Goal: Task Accomplishment & Management: Complete application form

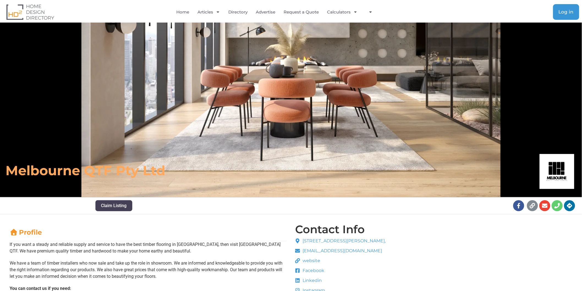
click at [572, 10] on span "Log in" at bounding box center [566, 12] width 15 height 5
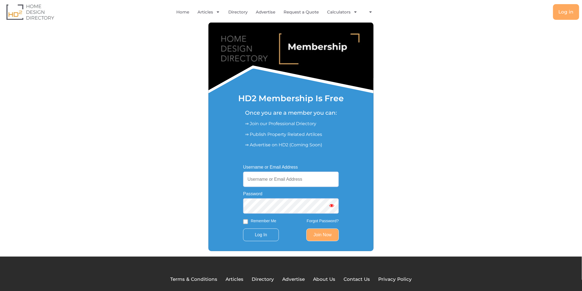
click at [317, 176] on input "Username or Email Address" at bounding box center [291, 179] width 96 height 15
paste input "[EMAIL_ADDRESS][DOMAIN_NAME]"
type input "[EMAIL_ADDRESS][DOMAIN_NAME]"
click at [265, 234] on input "Log In" at bounding box center [261, 235] width 36 height 13
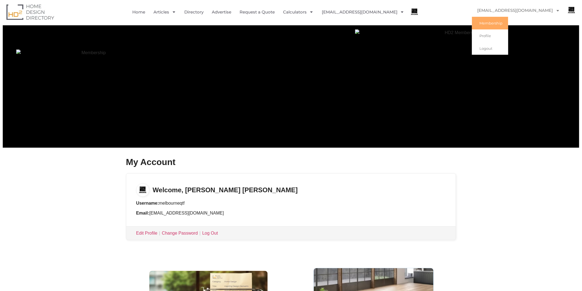
click at [528, 9] on link "[EMAIL_ADDRESS][DOMAIN_NAME]" at bounding box center [519, 10] width 94 height 13
click at [525, 12] on link "[EMAIL_ADDRESS][DOMAIN_NAME]" at bounding box center [519, 10] width 94 height 13
click at [378, 12] on link "[EMAIL_ADDRESS][DOMAIN_NAME]" at bounding box center [363, 12] width 83 height 13
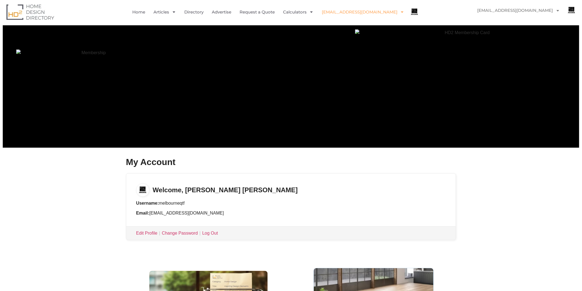
click at [376, 12] on link "[EMAIL_ADDRESS][DOMAIN_NAME]" at bounding box center [363, 12] width 83 height 13
click at [350, 35] on link "Profile" at bounding box center [340, 37] width 36 height 12
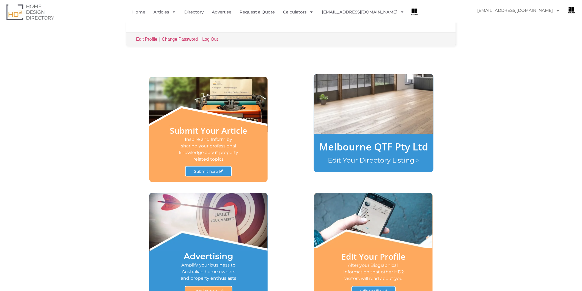
scroll to position [244, 0]
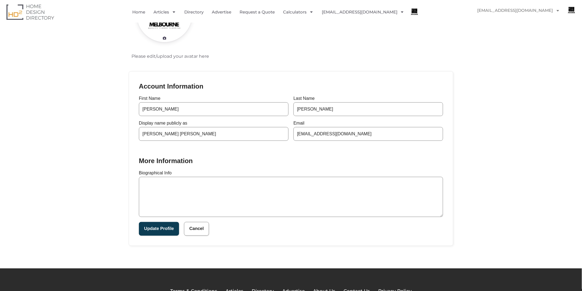
scroll to position [61, 0]
click at [190, 196] on textarea "Biographical Info" at bounding box center [291, 197] width 304 height 40
click at [228, 196] on textarea "Biographical Info" at bounding box center [291, 197] width 304 height 40
paste textarea "Hoang Nhan Nguyen, owner of Melbourne QTF Pty Ltd, delivers premium flooring so…"
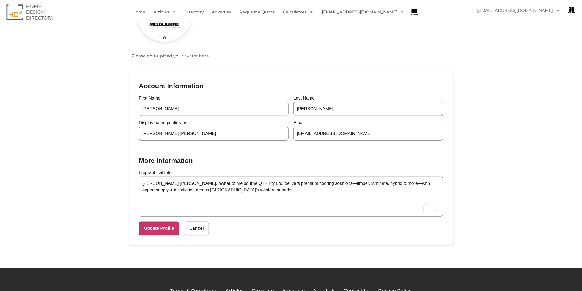
type textarea "Hoang Nhan Nguyen, owner of Melbourne QTF Pty Ltd, delivers premium flooring so…"
click at [162, 231] on button "Update Profile" at bounding box center [159, 229] width 40 height 14
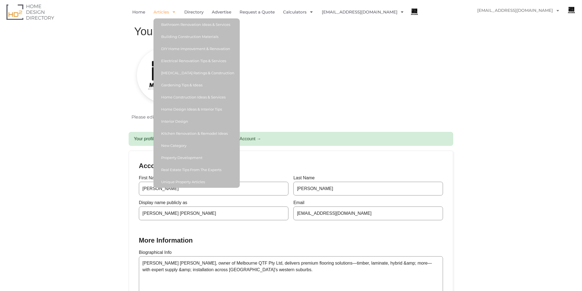
click at [176, 14] on span "Menu" at bounding box center [172, 12] width 7 height 10
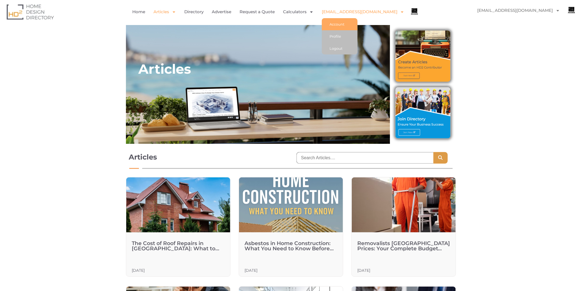
click at [344, 25] on link "Account" at bounding box center [340, 24] width 36 height 12
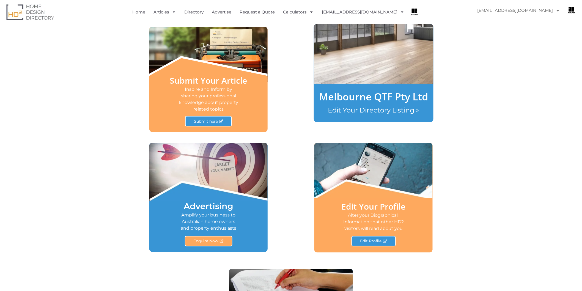
scroll to position [244, 0]
click at [356, 109] on link "Edit Your Directory Listing »" at bounding box center [373, 110] width 91 height 8
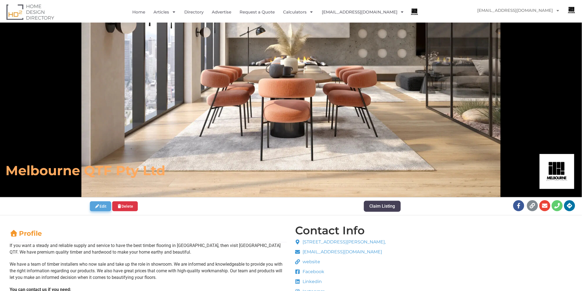
click at [103, 207] on link "Edit" at bounding box center [100, 206] width 21 height 10
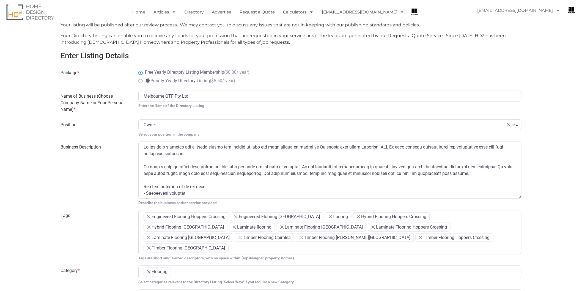
scroll to position [183, 0]
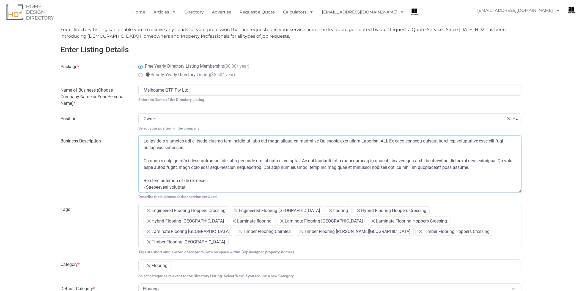
click at [205, 168] on textarea "Business Description" at bounding box center [329, 164] width 383 height 57
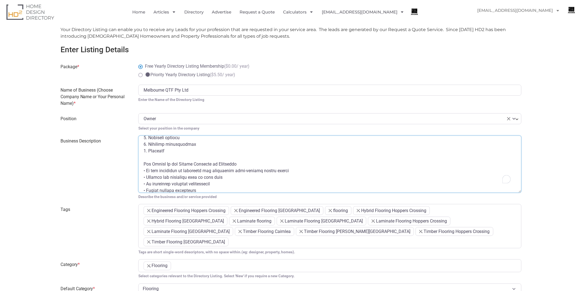
scroll to position [142, 0]
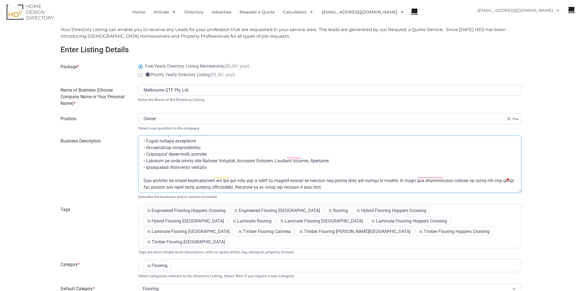
click at [221, 159] on textarea "Business Description" at bounding box center [329, 164] width 383 height 57
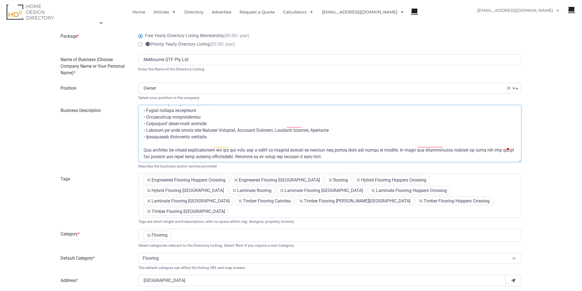
click at [216, 127] on textarea "Business Description" at bounding box center [329, 133] width 383 height 57
click at [215, 130] on textarea "Business Description" at bounding box center [329, 133] width 383 height 57
click at [408, 194] on ul "× Engineered Flooring Hoppers Crossing × Engineered Flooring [GEOGRAPHIC_DATA] …" at bounding box center [330, 197] width 373 height 42
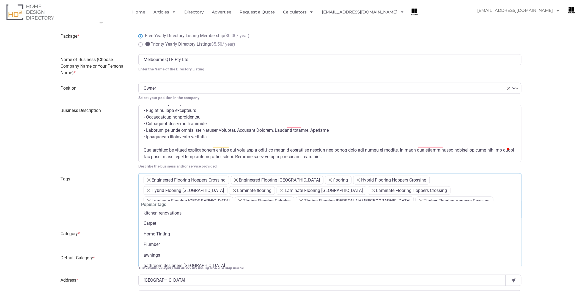
scroll to position [77, 0]
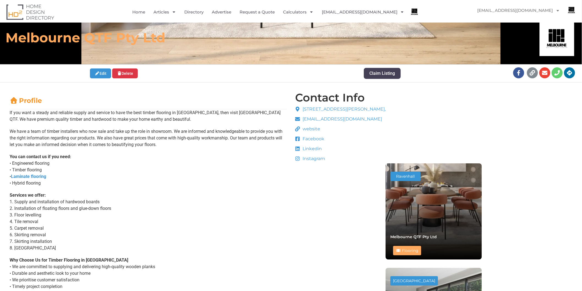
scroll to position [92, 0]
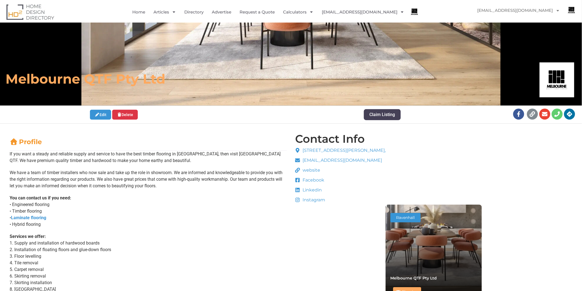
click at [93, 193] on div "If you want a steady and reliable supply and service to have the best timber fl…" at bounding box center [148, 264] width 277 height 226
click at [98, 116] on icon "Author Actions" at bounding box center [97, 115] width 5 height 4
click at [32, 217] on link "Laminate flooring" at bounding box center [28, 217] width 35 height 5
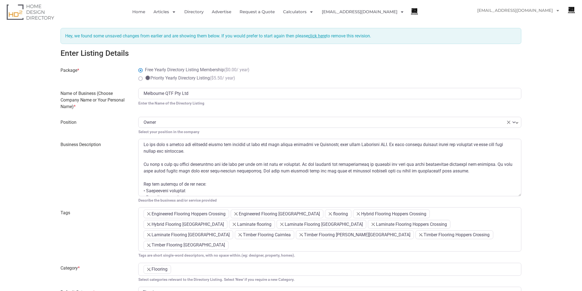
scroll to position [214, 0]
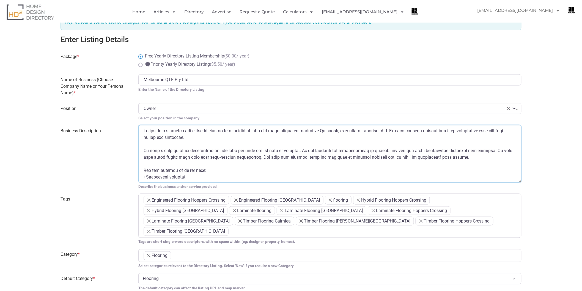
click at [177, 147] on textarea "Business Description" at bounding box center [329, 153] width 383 height 57
click at [163, 154] on textarea "Business Description" at bounding box center [329, 153] width 383 height 57
click at [145, 164] on textarea "Business Description" at bounding box center [329, 153] width 383 height 57
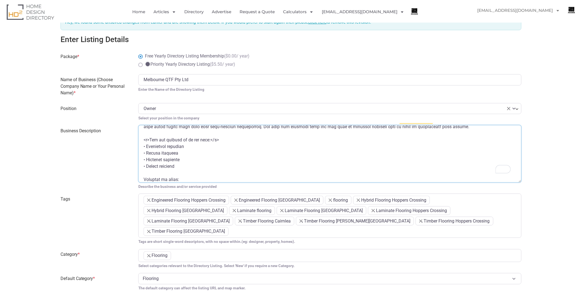
scroll to position [31, 0]
click at [214, 134] on textarea "Business Description" at bounding box center [329, 153] width 383 height 57
click at [147, 154] on textarea "Business Description" at bounding box center [329, 153] width 383 height 57
click at [153, 153] on textarea "Business Description" at bounding box center [329, 153] width 383 height 57
click at [155, 153] on textarea "Business Description" at bounding box center [329, 153] width 383 height 57
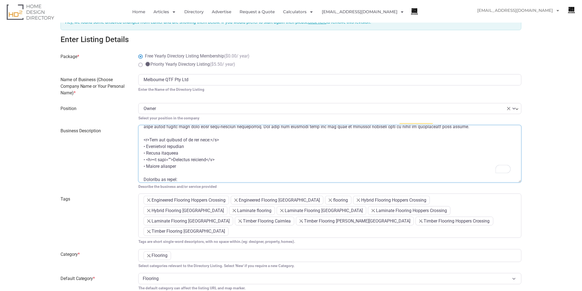
click at [175, 153] on textarea "Business Description" at bounding box center [329, 153] width 383 height 57
paste textarea "[URL][DOMAIN_NAME]"
click at [340, 156] on textarea "Business Description" at bounding box center [329, 153] width 383 height 57
drag, startPoint x: 162, startPoint y: 153, endPoint x: 169, endPoint y: 153, distance: 6.3
click at [162, 153] on textarea "Business Description" at bounding box center [329, 153] width 383 height 57
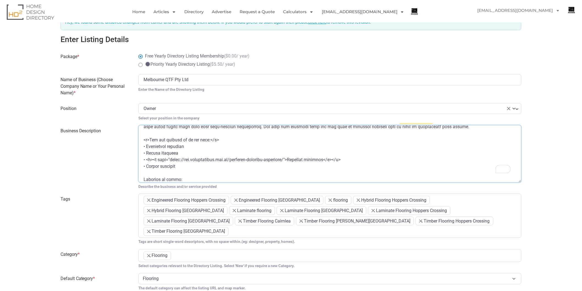
paste textarea "style="color:#0000FF""
click at [347, 153] on textarea "Business Description" at bounding box center [329, 153] width 383 height 57
paste textarea "title="Engineered Flooring [GEOGRAPHIC_DATA]""
drag, startPoint x: 360, startPoint y: 153, endPoint x: 381, endPoint y: 153, distance: 20.6
click at [381, 153] on textarea "Business Description" at bounding box center [329, 153] width 383 height 57
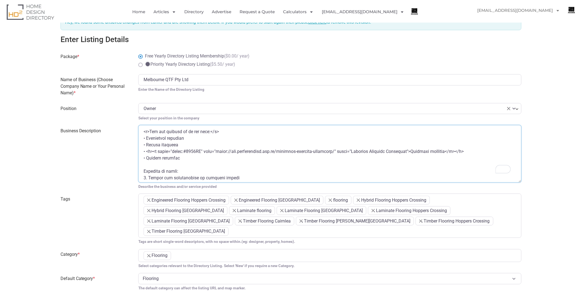
scroll to position [0, 0]
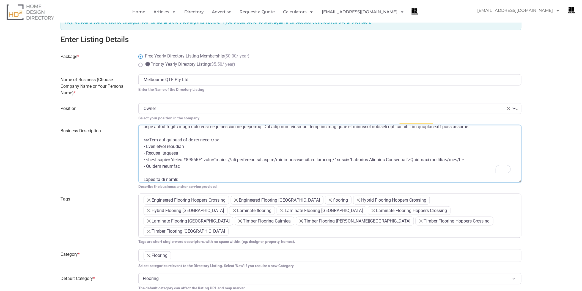
drag, startPoint x: 213, startPoint y: 134, endPoint x: 225, endPoint y: 134, distance: 11.8
click at [225, 134] on textarea "Business Description" at bounding box center [329, 153] width 383 height 57
click at [197, 170] on textarea "Business Description" at bounding box center [329, 153] width 383 height 57
click at [187, 174] on textarea "Business Description" at bounding box center [329, 153] width 383 height 57
paste textarea "</b>"
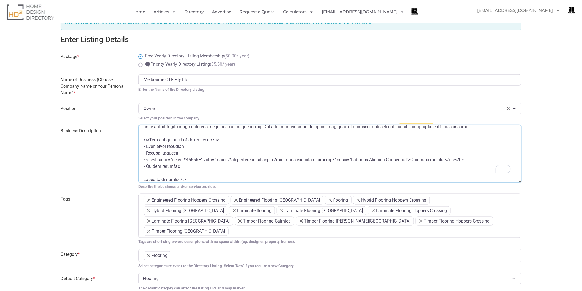
scroll to position [31, 0]
click at [143, 173] on textarea "Business Description" at bounding box center [329, 153] width 383 height 57
paste textarea "</b>"
click at [146, 173] on textarea "Business Description" at bounding box center [329, 153] width 383 height 57
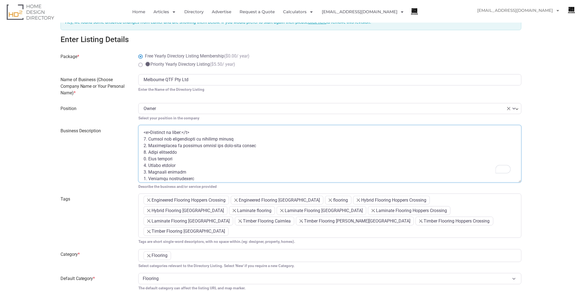
scroll to position [78, 0]
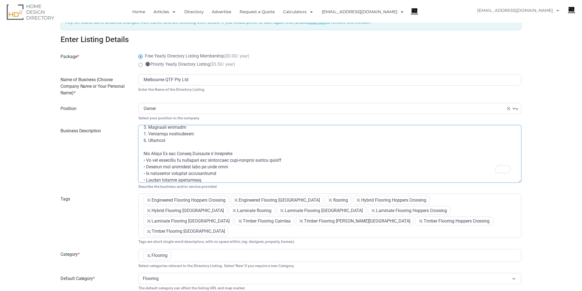
click at [242, 146] on textarea "Business Description" at bounding box center [329, 153] width 383 height 57
paste textarea "</b>"
click at [144, 148] on textarea "Business Description" at bounding box center [329, 153] width 383 height 57
paste textarea "</b>"
click at [147, 148] on textarea "Business Description" at bounding box center [329, 153] width 383 height 57
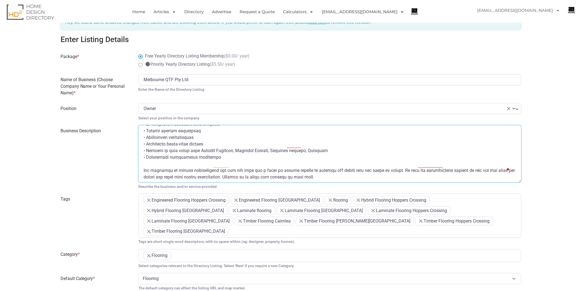
click at [147, 144] on textarea "Business Description" at bounding box center [329, 153] width 383 height 57
paste textarea "</b>"
click at [151, 144] on textarea "Business Description" at bounding box center [329, 153] width 383 height 57
click at [347, 148] on textarea "Business Description" at bounding box center [329, 153] width 383 height 57
click at [342, 146] on textarea "Business Description" at bounding box center [329, 153] width 383 height 57
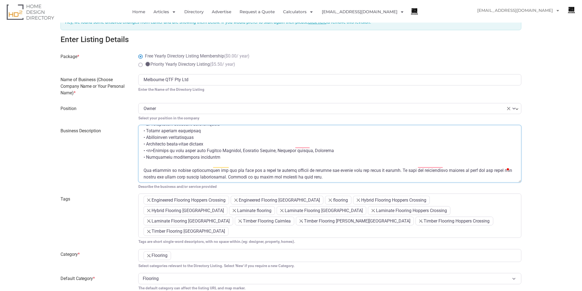
paste textarea "</b>"
click at [331, 145] on textarea "Business Description" at bounding box center [329, 153] width 383 height 57
click at [326, 145] on textarea "Business Description" at bounding box center [329, 153] width 383 height 57
click at [328, 145] on textarea "Business Description" at bounding box center [329, 153] width 383 height 57
paste textarea ", [GEOGRAPHIC_DATA], [GEOGRAPHIC_DATA], [GEOGRAPHIC_DATA], [GEOGRAPHIC_DATA], […"
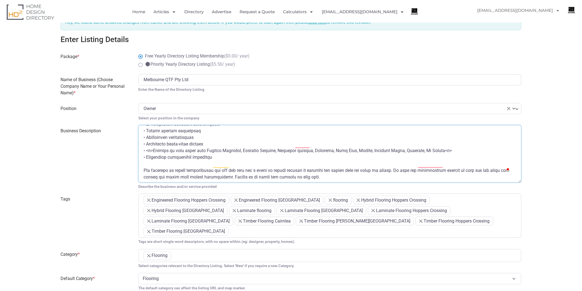
type textarea "Lo ips dolo s ametco adi elitsedd eiusmo tem incidid ut labo etd magn aliqua en…"
click at [389, 216] on ul "× Engineered Flooring Hoppers Crossing × Engineered Flooring [GEOGRAPHIC_DATA] …" at bounding box center [330, 217] width 373 height 42
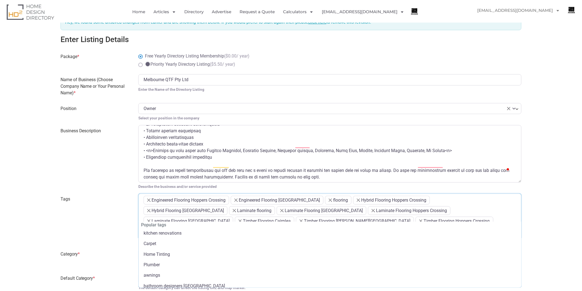
paste input "Hybrid Flooring [GEOGRAPHIC_DATA]"
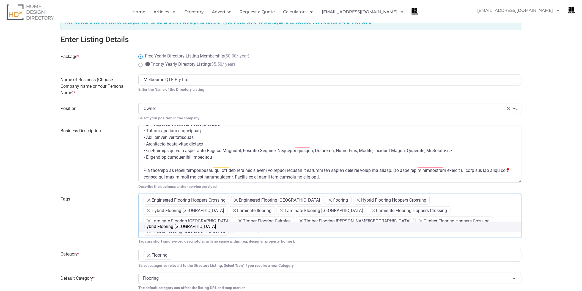
type input "Hybrid Flooring [GEOGRAPHIC_DATA]"
click at [295, 217] on li "× Timber Flooring Cairnlea" at bounding box center [264, 221] width 59 height 9
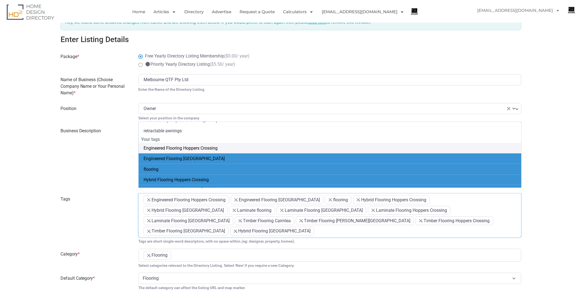
click at [452, 217] on ul "× Engineered Flooring Hoppers Crossing × Engineered Flooring [GEOGRAPHIC_DATA] …" at bounding box center [330, 217] width 373 height 42
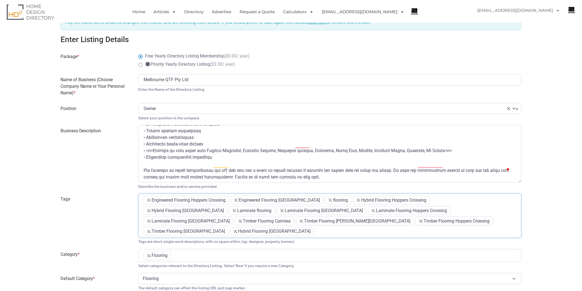
paste input "Laminate Flooring Sunshine North"
type input "Laminate Flooring Sunshine North"
click at [396, 227] on input "search" at bounding box center [450, 230] width 109 height 7
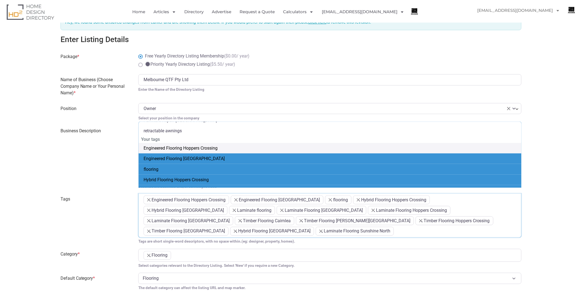
paste input "Timber Flooring [GEOGRAPHIC_DATA]"
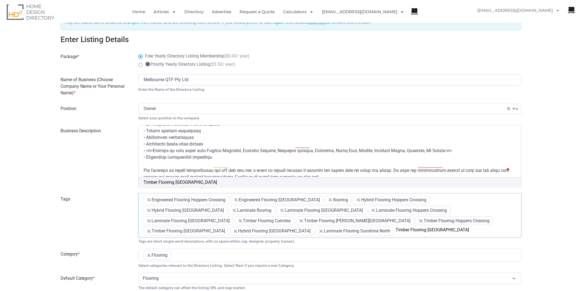
type input "Timber Flooring [GEOGRAPHIC_DATA]"
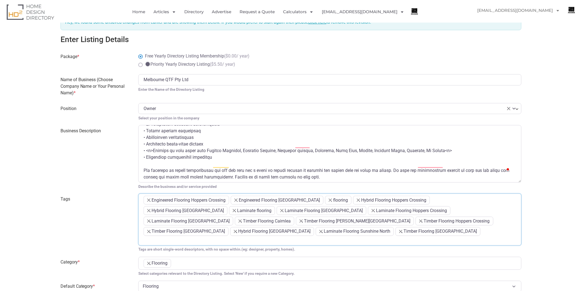
click at [318, 232] on span "× Engineered Flooring Hoppers Crossing × Engineered Flooring [GEOGRAPHIC_DATA] …" at bounding box center [329, 220] width 383 height 52
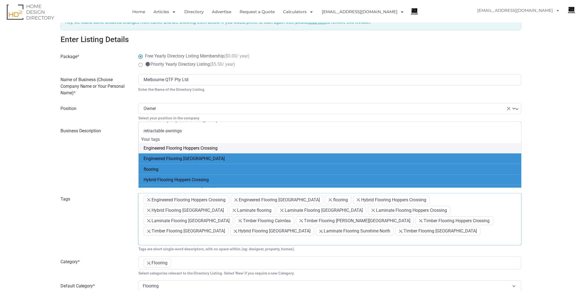
paste input "Engineered Flooring [GEOGRAPHIC_DATA]"
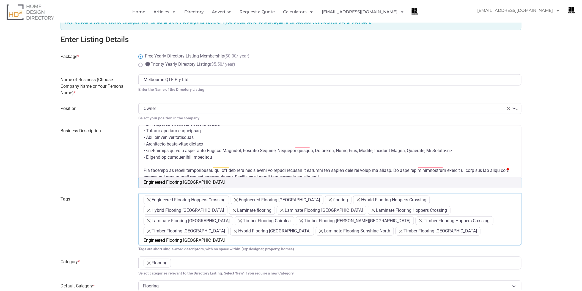
type input "Engineered Flooring [GEOGRAPHIC_DATA]"
click at [354, 238] on input "search" at bounding box center [296, 241] width 116 height 7
paste input "Engineered Flooring Werribee"
type input "Engineered Flooring Werribee"
click at [442, 234] on ul "× Engineered Flooring Hoppers Crossing × Engineered Flooring Melbourne × floori…" at bounding box center [330, 222] width 373 height 52
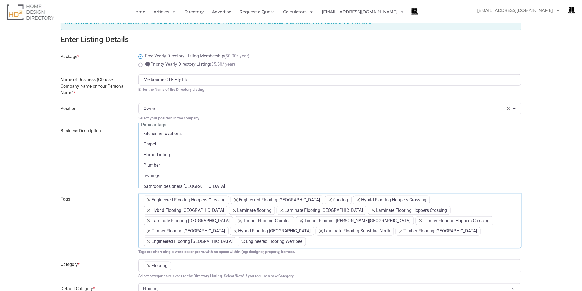
scroll to position [77, 0]
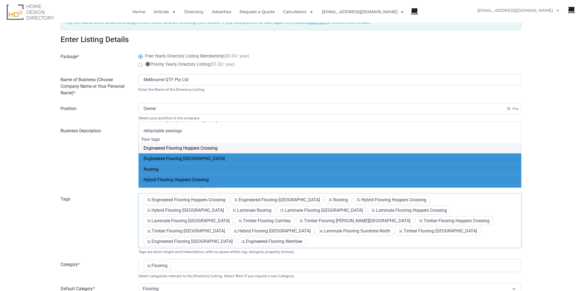
paste input "Timber Flooring Werribee"
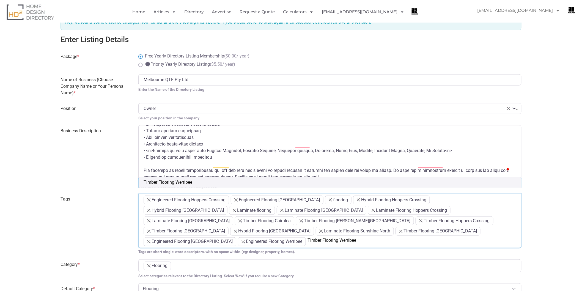
type input "Timber Flooring Werribee"
click at [362, 234] on ul "× Engineered Flooring Hoppers Crossing × Engineered Flooring [GEOGRAPHIC_DATA] …" at bounding box center [330, 222] width 373 height 52
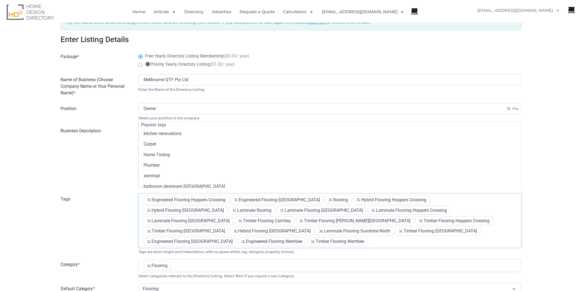
scroll to position [77, 0]
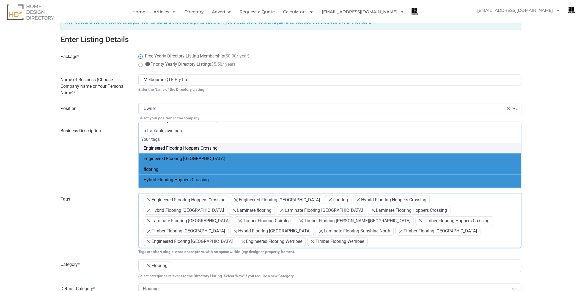
paste input "Hybrid Flooring [GEOGRAPHIC_DATA]"
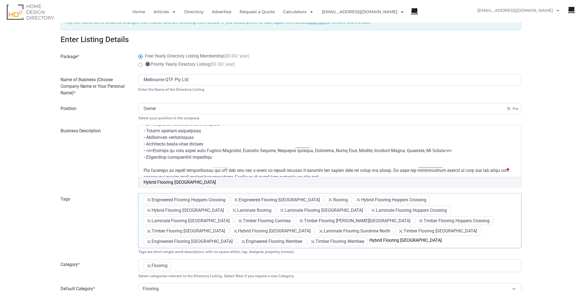
scroll to position [0, 0]
type input "Hybrid Flooring [GEOGRAPHIC_DATA]"
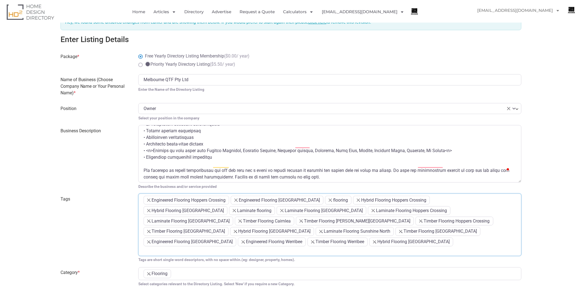
click at [297, 234] on ul "× Engineered Flooring Hoppers Crossing × Engineered Flooring [GEOGRAPHIC_DATA] …" at bounding box center [330, 226] width 373 height 60
paste input "Engineered Flooring [GEOGRAPHIC_DATA]"
type input "Engineered Flooring [GEOGRAPHIC_DATA]"
click at [301, 248] on input "search" at bounding box center [287, 251] width 99 height 7
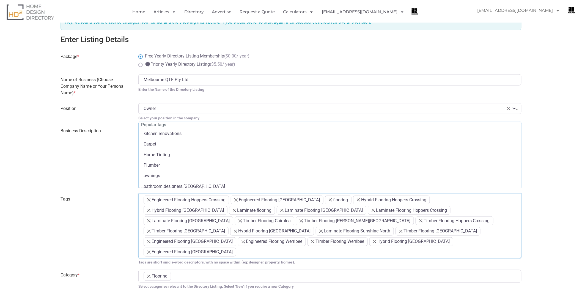
paste input "Timber Flooring [GEOGRAPHIC_DATA]"
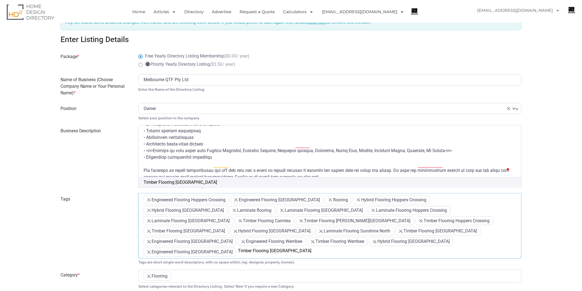
type input "Timber Flooring [GEOGRAPHIC_DATA]"
click at [362, 239] on ul "× Engineered Flooring Hoppers Crossing × Engineered Flooring [GEOGRAPHIC_DATA] …" at bounding box center [330, 227] width 373 height 63
paste input "Laminate Flooring [GEOGRAPHIC_DATA]"
type input "Laminate Flooring [GEOGRAPHIC_DATA]"
click at [432, 248] on input "search" at bounding box center [462, 251] width 92 height 7
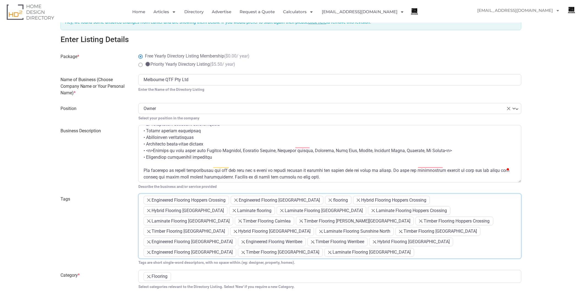
paste input "Laminate Flooring [GEOGRAPHIC_DATA]"
type input "Laminate Flooring [GEOGRAPHIC_DATA]"
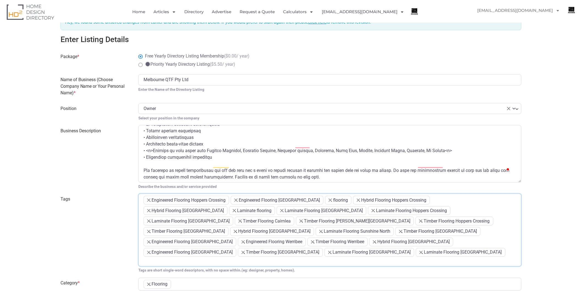
click at [365, 242] on ul "× Engineered Flooring Hoppers Crossing × Engineered Flooring [GEOGRAPHIC_DATA] …" at bounding box center [330, 231] width 373 height 70
paste input "Engineered Flooring [GEOGRAPHIC_DATA]"
type input "Engineered Flooring [GEOGRAPHIC_DATA]"
click at [366, 244] on ul "× Engineered Flooring Hoppers Crossing × Engineered Flooring [GEOGRAPHIC_DATA] …" at bounding box center [330, 232] width 373 height 73
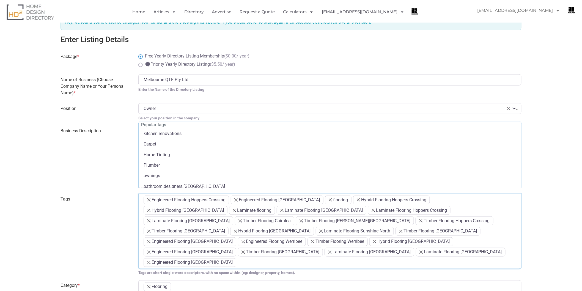
paste input "Laminate Flooring Albion"
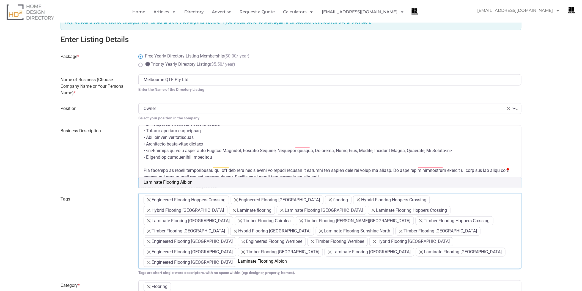
type input "Laminate Flooring Albion"
click at [314, 251] on ul "× Engineered Flooring Hoppers Crossing × Engineered Flooring [GEOGRAPHIC_DATA] …" at bounding box center [330, 232] width 373 height 73
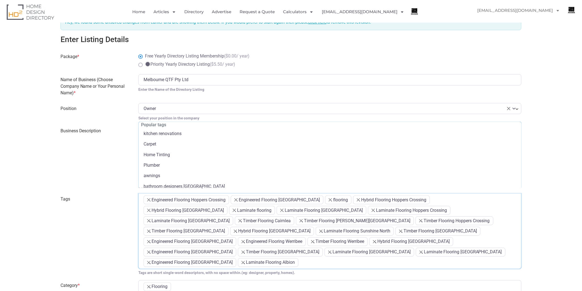
scroll to position [77, 0]
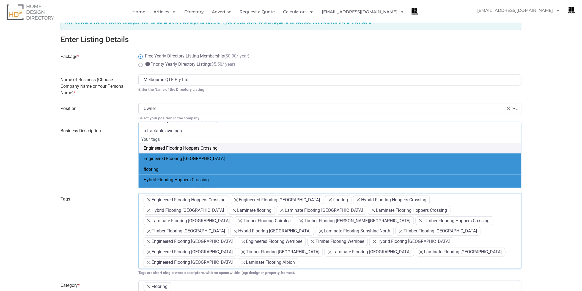
paste input "Timber Flooring Albion"
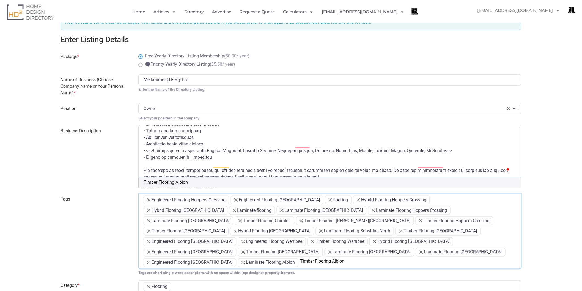
scroll to position [0, 0]
type input "Timber Flooring Albion"
click at [81, 211] on label "Tags" at bounding box center [96, 235] width 78 height 83
click at [138, 194] on select "kitchen renovations Carpet Home Tinting Plumber awnings bathroom designers [GEO…" at bounding box center [138, 194] width 0 height 0
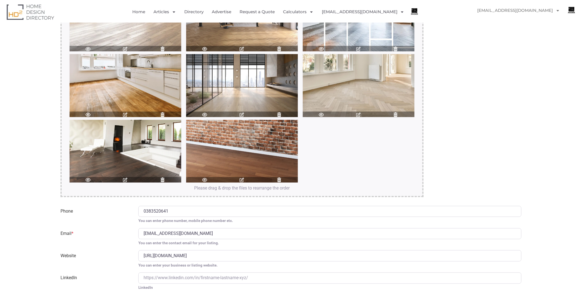
scroll to position [1223, 0]
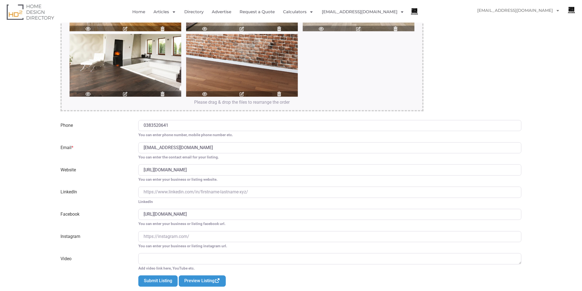
click at [200, 276] on link "Preview Listing" at bounding box center [202, 281] width 47 height 11
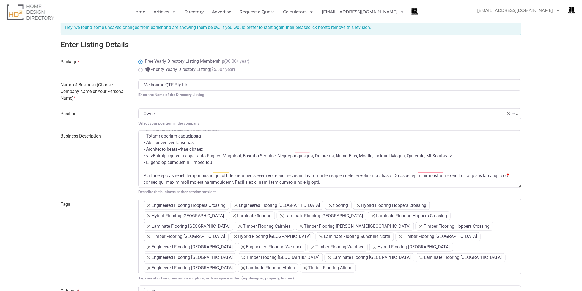
scroll to position [203, 0]
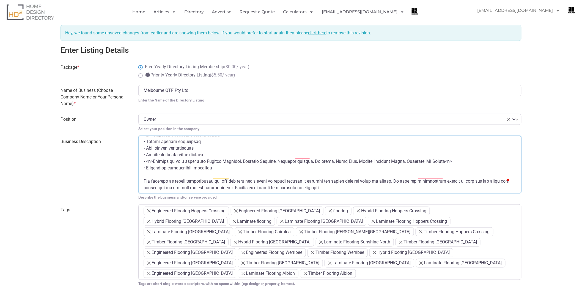
click at [437, 155] on textarea "Business Description" at bounding box center [329, 164] width 383 height 57
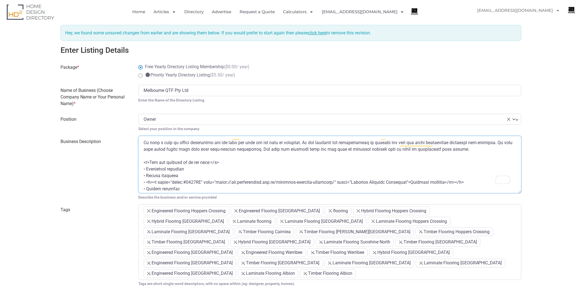
scroll to position [6, 0]
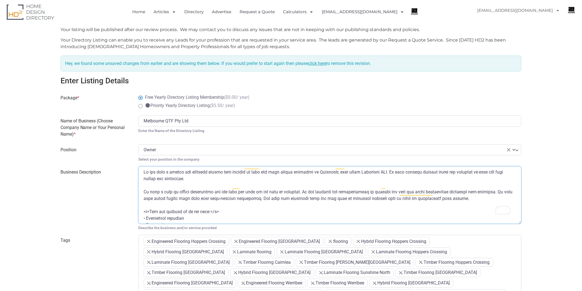
click at [165, 186] on textarea "Business Description" at bounding box center [329, 195] width 383 height 57
click at [222, 185] on textarea "Business Description" at bounding box center [329, 195] width 383 height 57
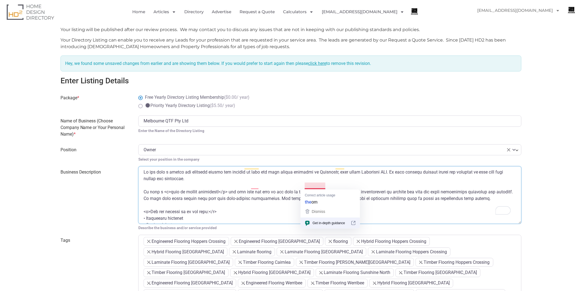
click at [376, 185] on textarea "Business Description" at bounding box center [329, 195] width 383 height 57
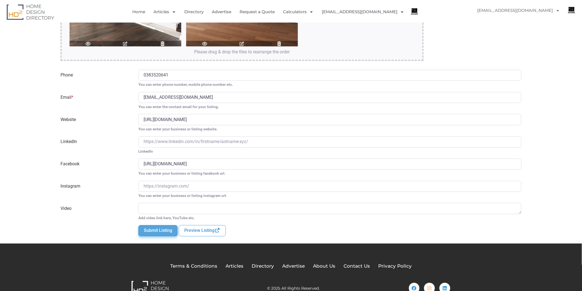
type textarea "Lo ips dolo s ametco adi elitsedd eiusmo tem incidid ut labo etd magn aliqua en…"
click at [157, 225] on button "Submit Listing" at bounding box center [157, 230] width 39 height 11
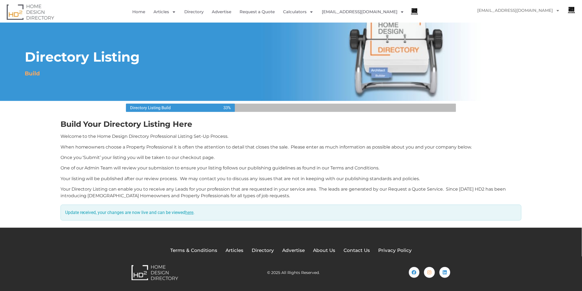
click at [194, 213] on link "here" at bounding box center [190, 212] width 8 height 5
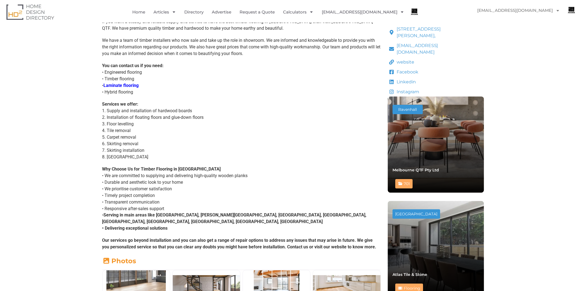
scroll to position [244, 0]
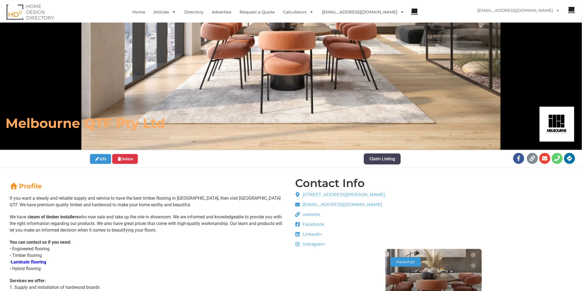
scroll to position [92, 0]
